Goal: Information Seeking & Learning: Check status

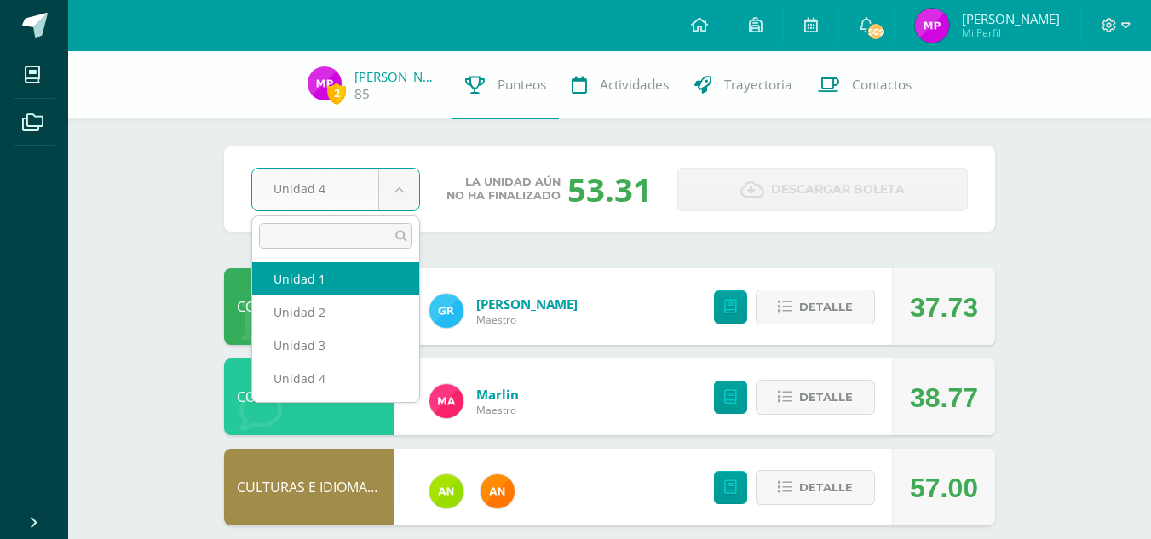
select select "Unidad 1"
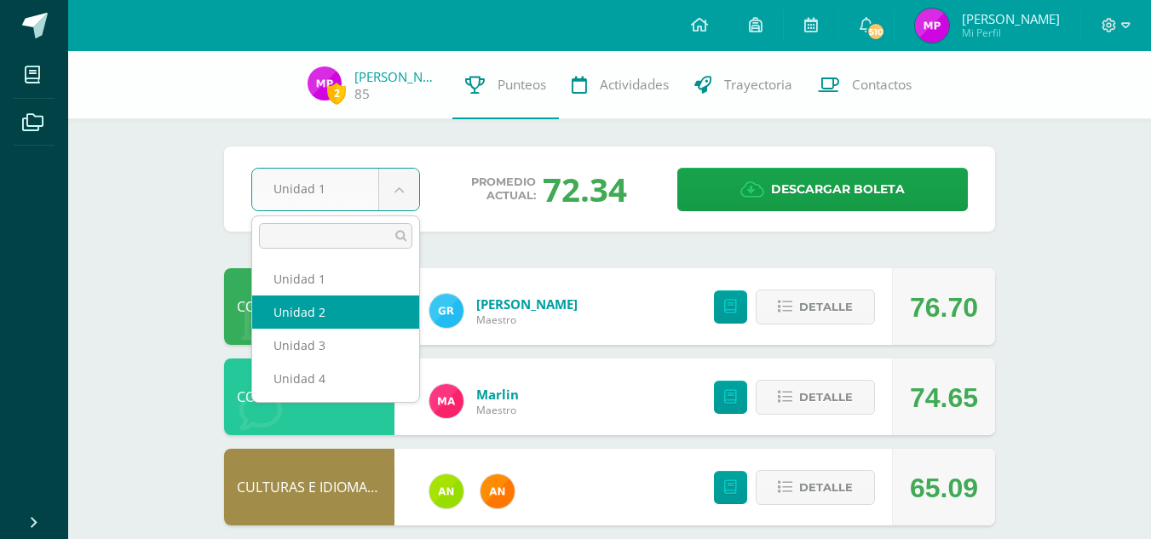
select select "Unidad 2"
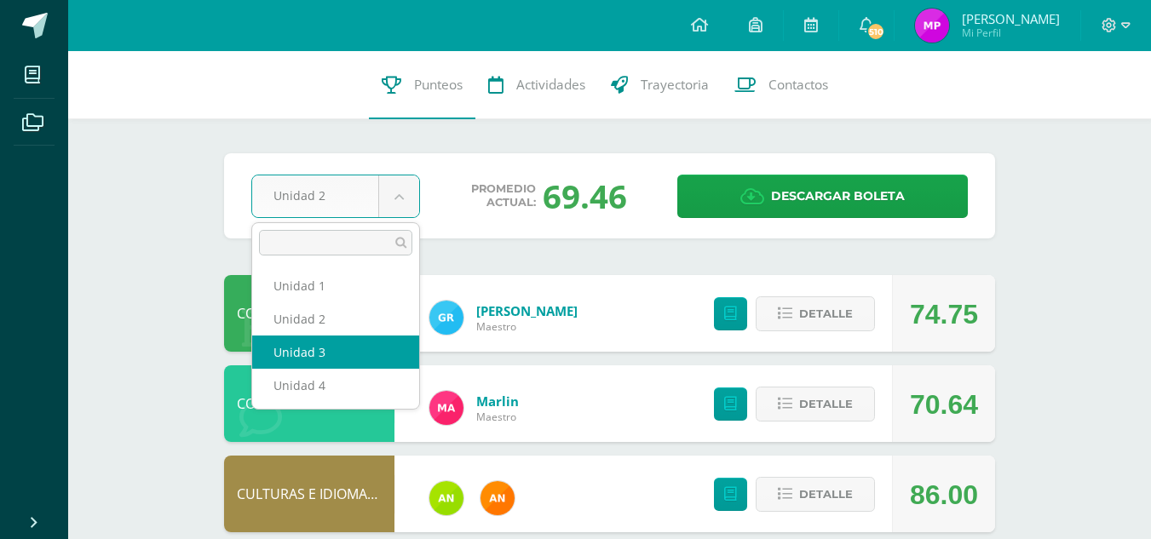
select select "Unidad 3"
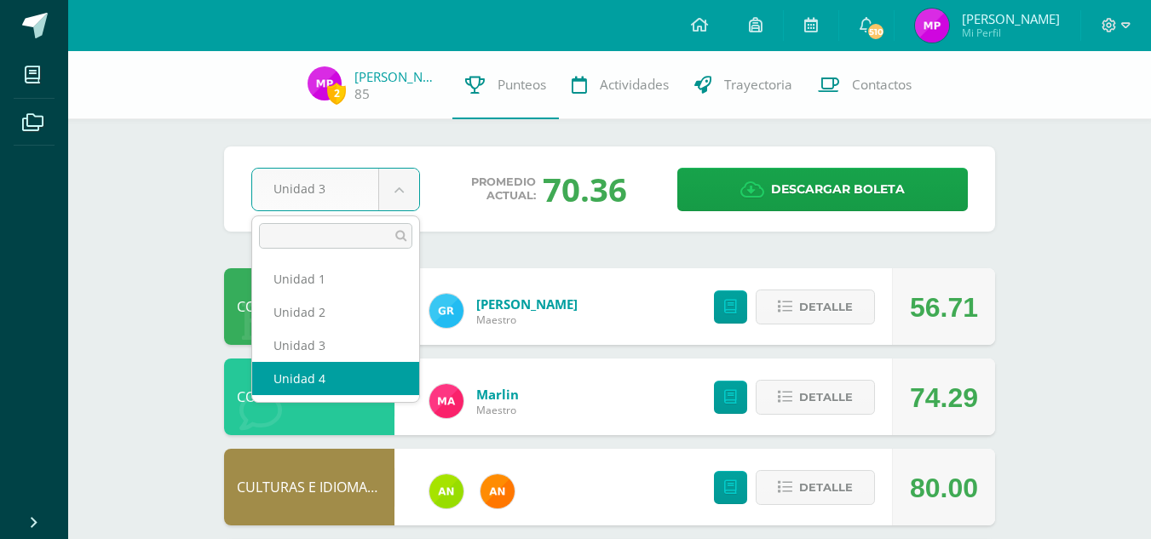
select select "Unidad 4"
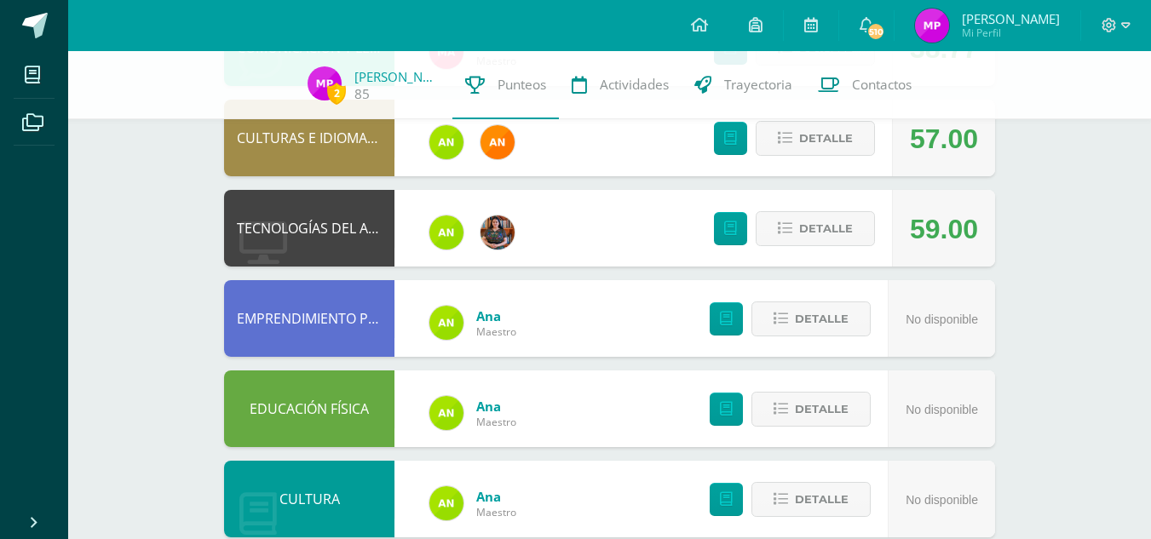
scroll to position [350, 0]
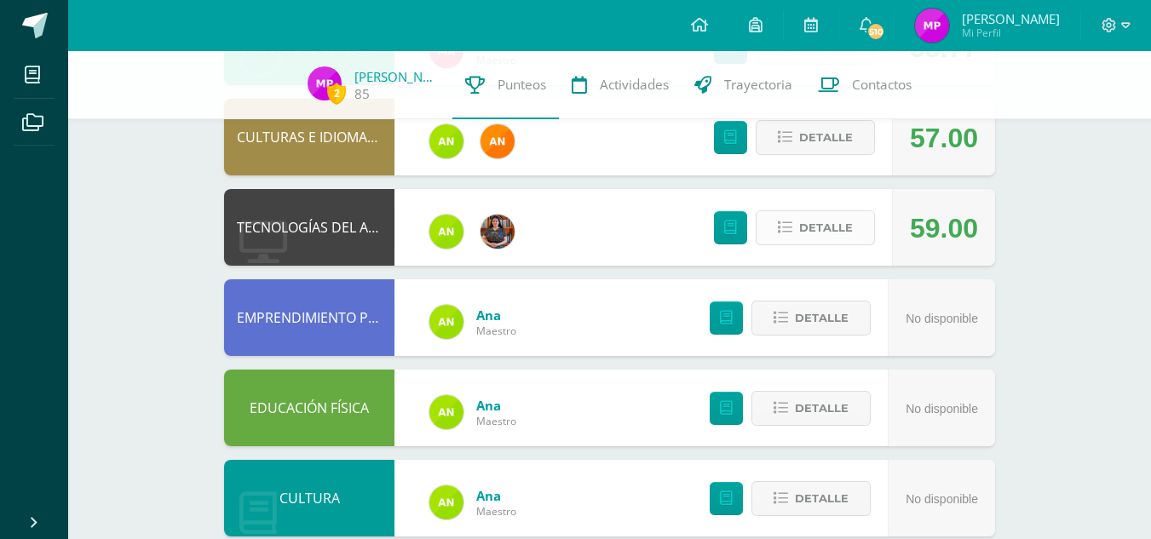
click at [820, 231] on span "Detalle" at bounding box center [826, 228] width 54 height 32
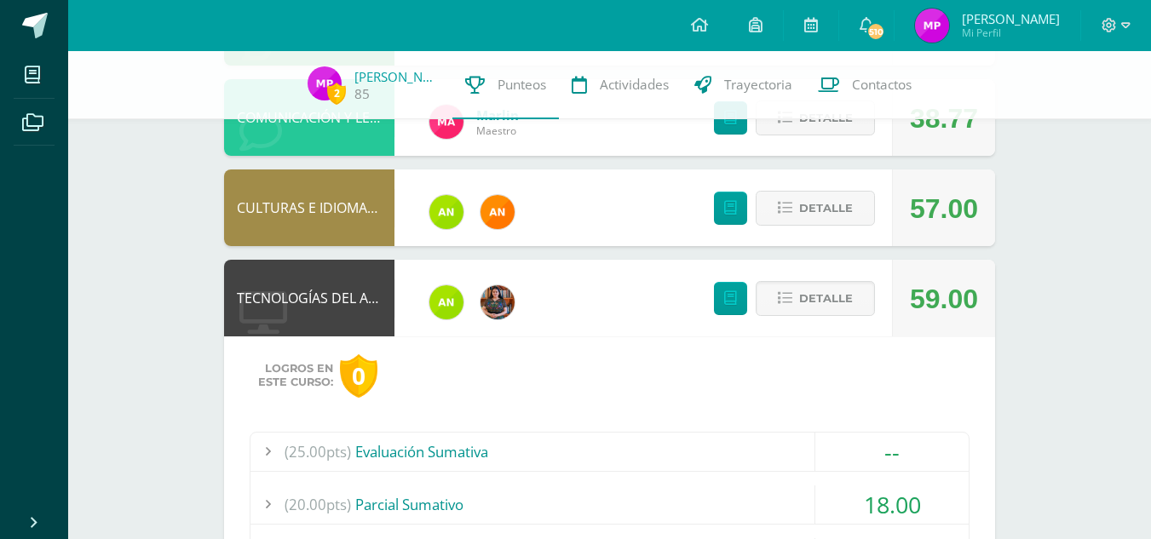
scroll to position [0, 0]
